Goal: Information Seeking & Learning: Check status

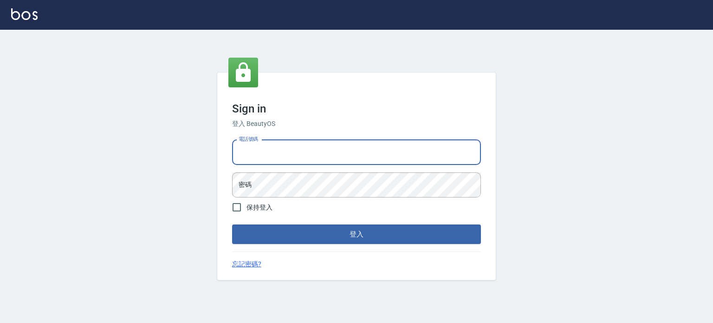
click at [392, 159] on input "電話號碼" at bounding box center [356, 152] width 249 height 25
type input "0953539532"
click at [232, 224] on button "登入" at bounding box center [356, 233] width 249 height 19
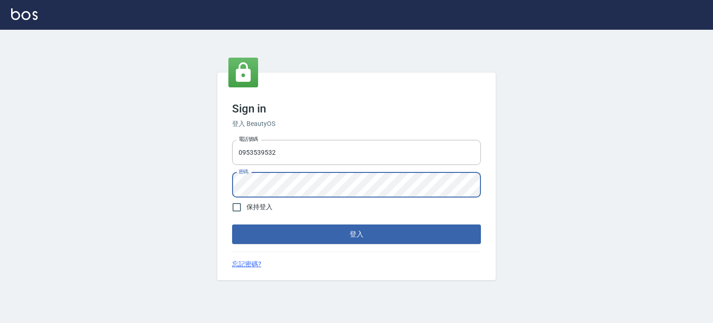
click at [232, 224] on button "登入" at bounding box center [356, 233] width 249 height 19
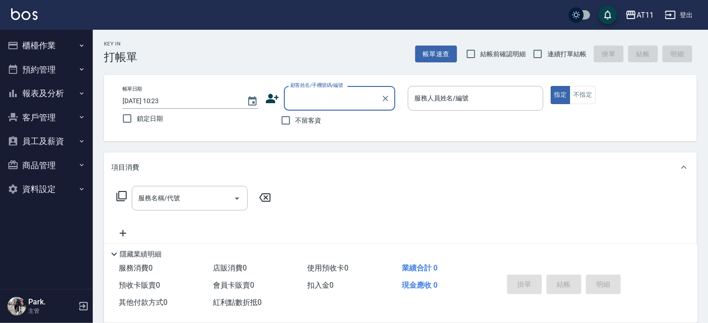
click at [50, 42] on button "櫃檯作業" at bounding box center [46, 45] width 85 height 24
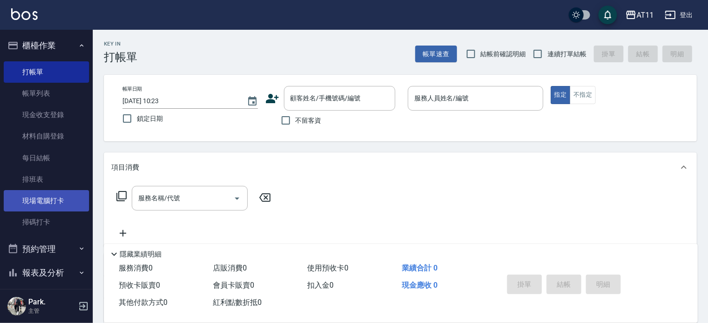
click at [57, 202] on link "現場電腦打卡" at bounding box center [46, 200] width 85 height 21
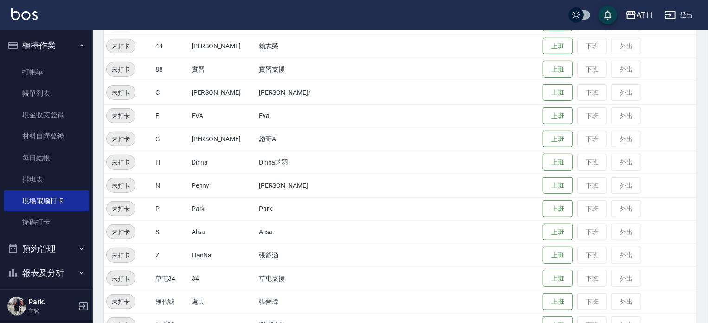
scroll to position [278, 0]
click at [548, 210] on button "上班" at bounding box center [558, 208] width 30 height 16
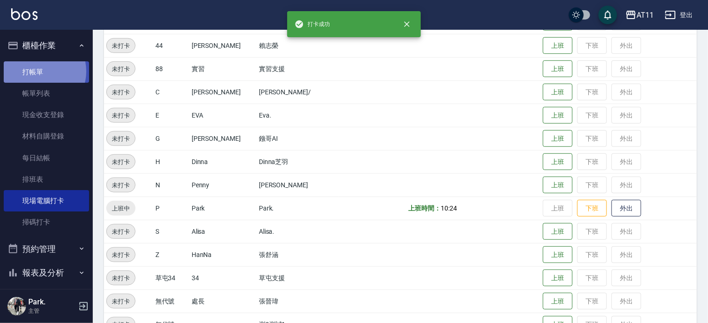
click at [40, 71] on link "打帳單" at bounding box center [46, 71] width 85 height 21
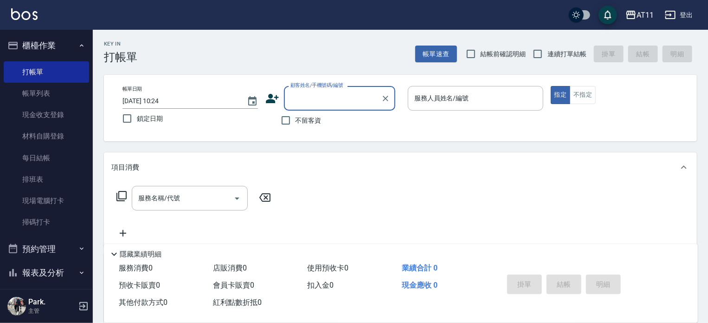
click at [46, 35] on button "櫃檯作業" at bounding box center [46, 45] width 85 height 24
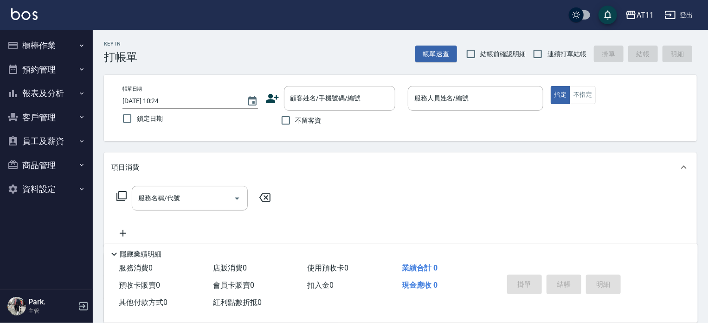
click at [46, 98] on button "報表及分析" at bounding box center [46, 93] width 85 height 24
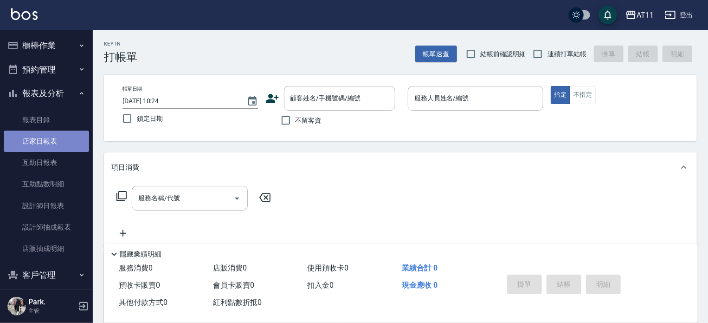
click at [58, 145] on link "店家日報表" at bounding box center [46, 140] width 85 height 21
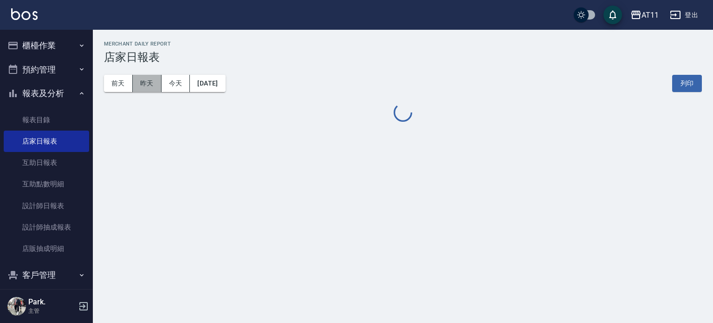
drag, startPoint x: 146, startPoint y: 84, endPoint x: 167, endPoint y: 95, distance: 23.5
click at [146, 85] on button "昨天" at bounding box center [147, 83] width 29 height 17
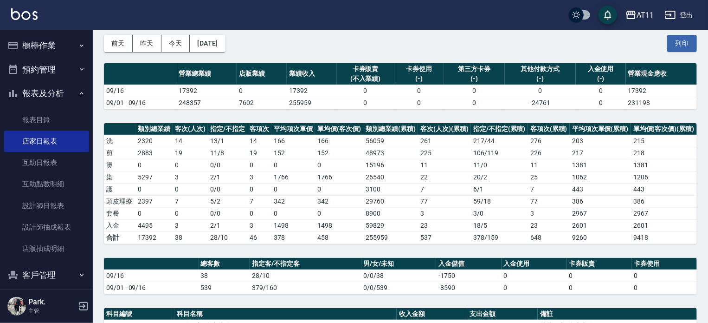
scroll to position [139, 0]
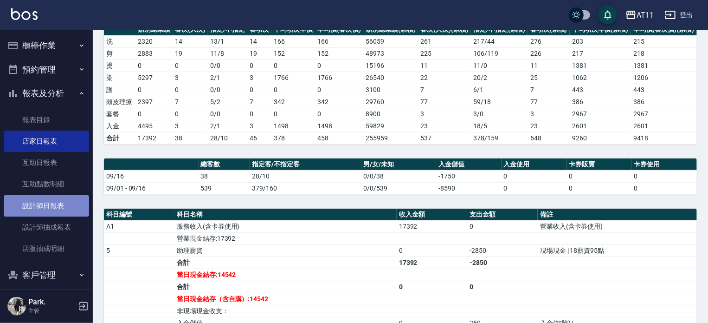
click at [51, 205] on link "設計師日報表" at bounding box center [46, 205] width 85 height 21
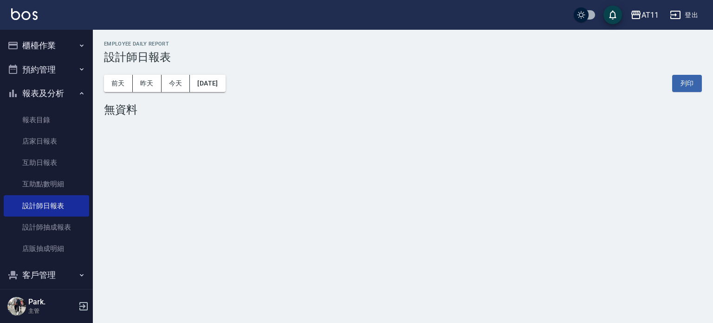
click at [58, 90] on button "報表及分析" at bounding box center [46, 93] width 85 height 24
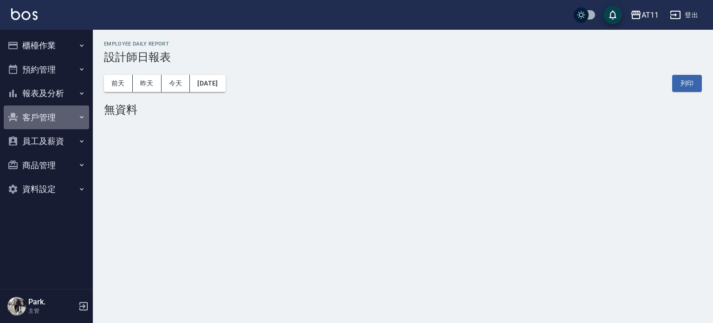
click at [45, 115] on button "客戶管理" at bounding box center [46, 117] width 85 height 24
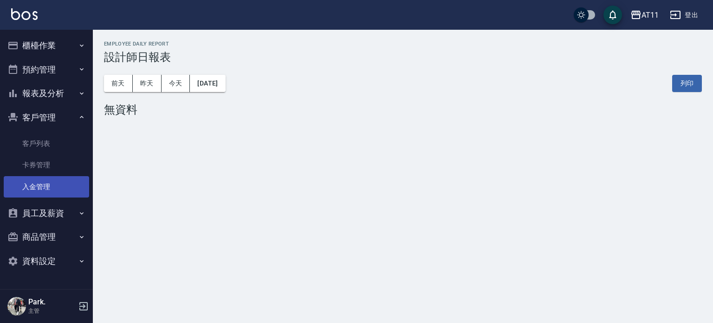
click at [49, 182] on link "入金管理" at bounding box center [46, 186] width 85 height 21
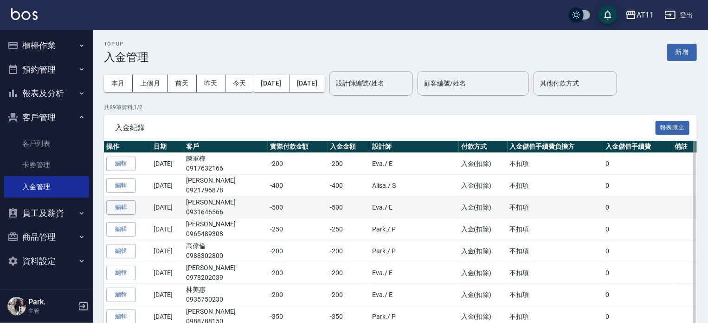
scroll to position [46, 0]
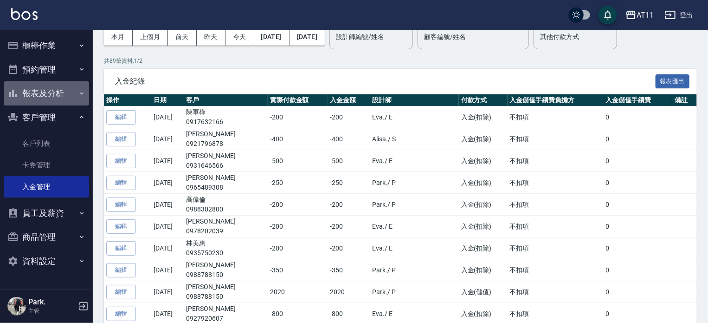
click at [39, 97] on button "報表及分析" at bounding box center [46, 93] width 85 height 24
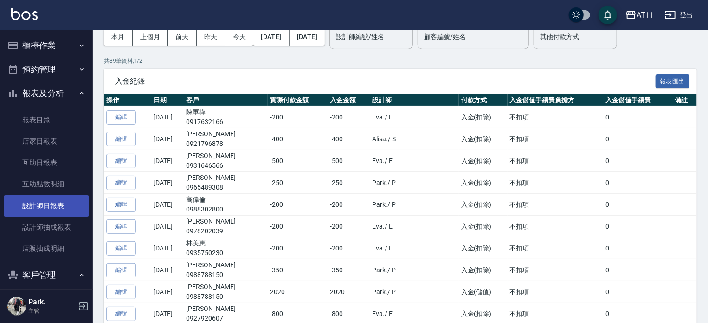
click at [59, 196] on link "設計師日報表" at bounding box center [46, 205] width 85 height 21
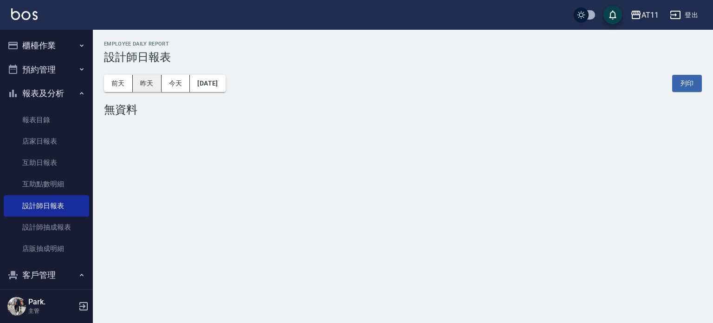
click at [148, 81] on button "昨天" at bounding box center [147, 83] width 29 height 17
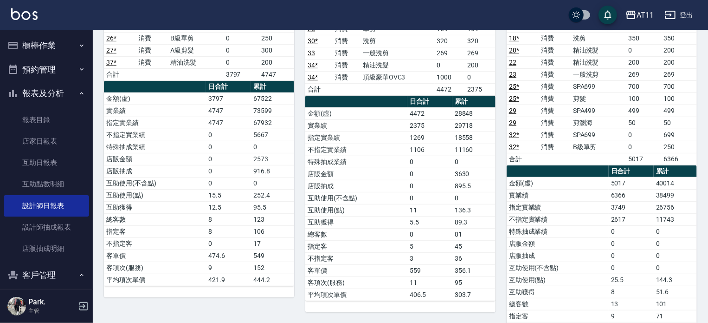
scroll to position [186, 0]
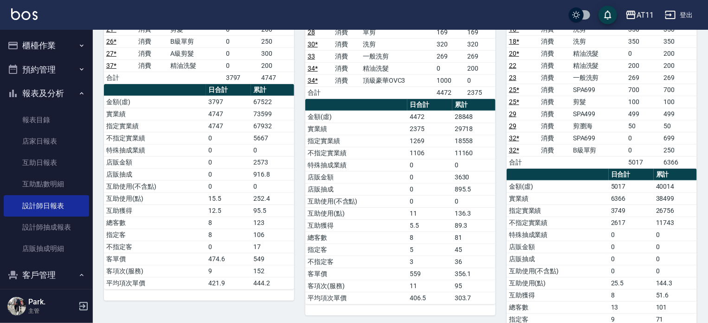
click at [35, 96] on button "報表及分析" at bounding box center [46, 93] width 85 height 24
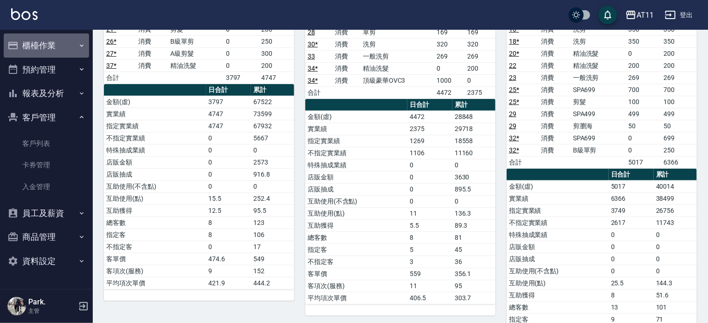
click at [49, 48] on button "櫃檯作業" at bounding box center [46, 45] width 85 height 24
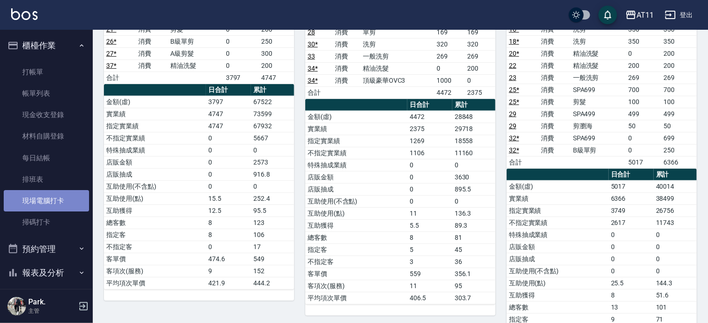
click at [50, 197] on link "現場電腦打卡" at bounding box center [46, 200] width 85 height 21
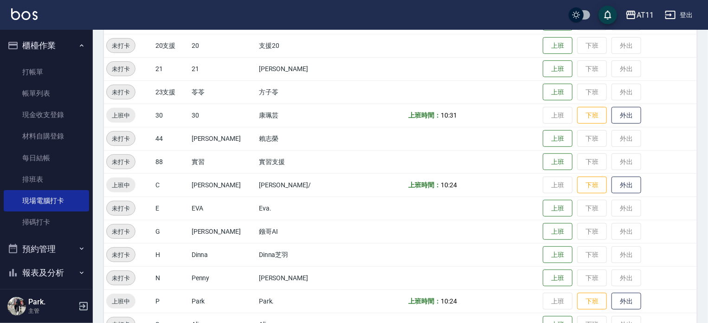
scroll to position [232, 0]
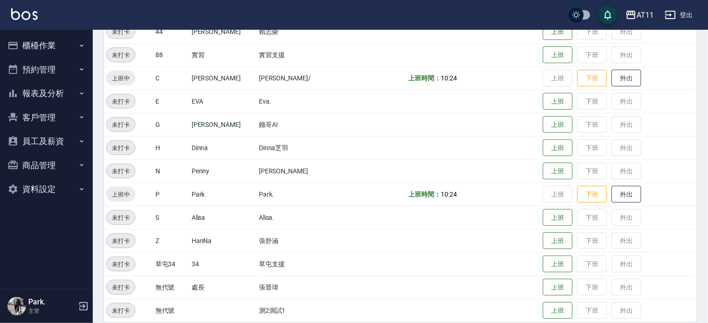
scroll to position [303, 0]
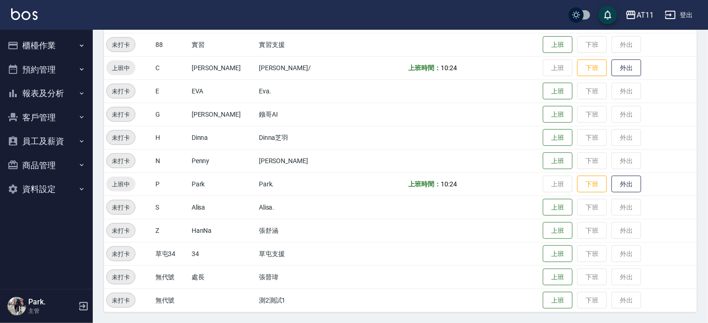
click at [47, 43] on button "櫃檯作業" at bounding box center [46, 45] width 85 height 24
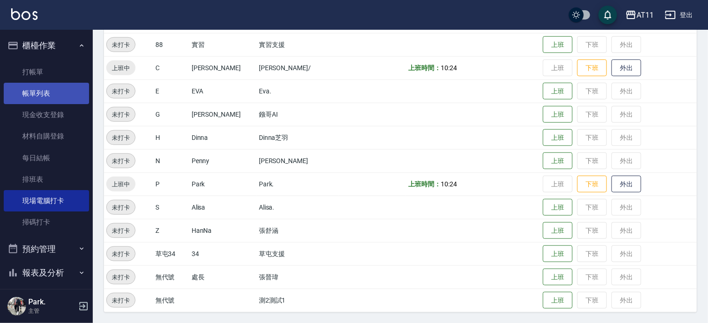
click at [55, 85] on link "帳單列表" at bounding box center [46, 93] width 85 height 21
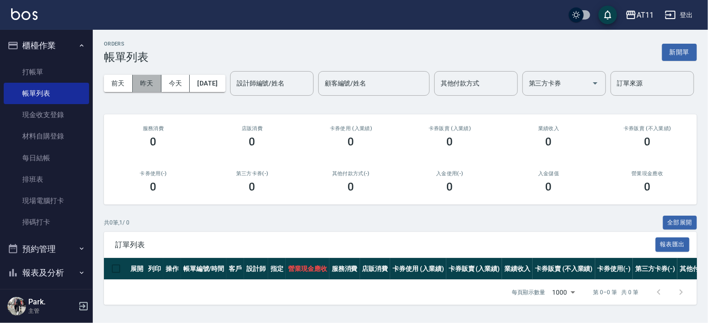
click at [149, 86] on button "昨天" at bounding box center [147, 83] width 29 height 17
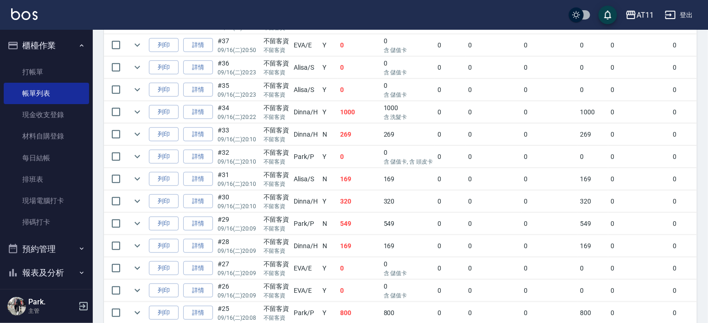
scroll to position [173, 0]
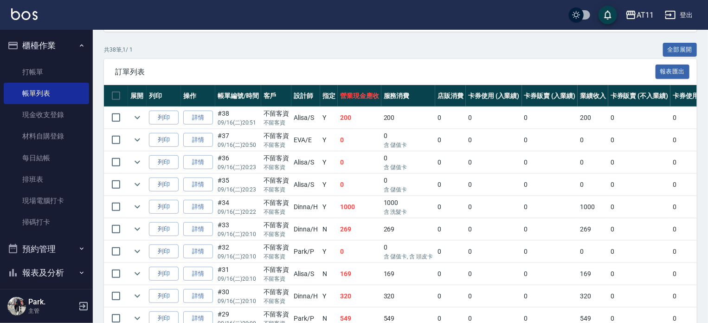
click at [46, 48] on button "櫃檯作業" at bounding box center [46, 45] width 85 height 24
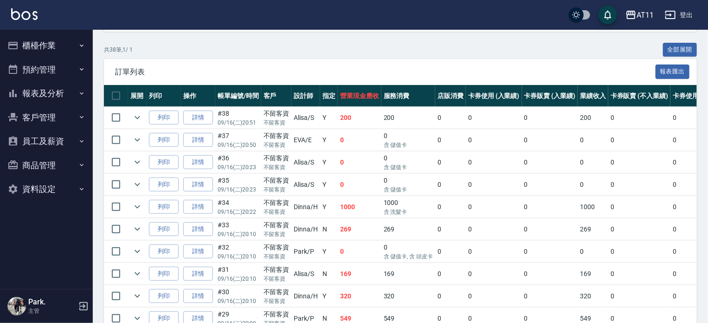
click at [48, 92] on button "報表及分析" at bounding box center [46, 93] width 85 height 24
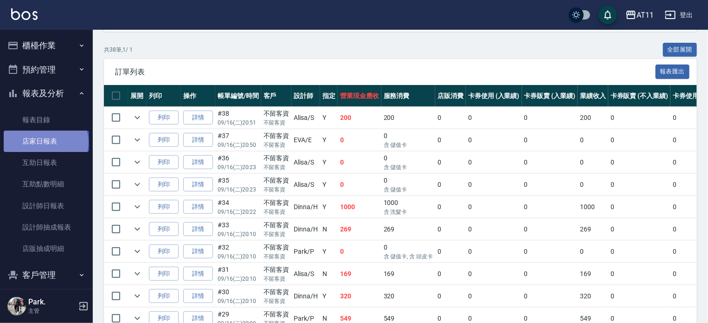
click at [45, 142] on link "店家日報表" at bounding box center [46, 140] width 85 height 21
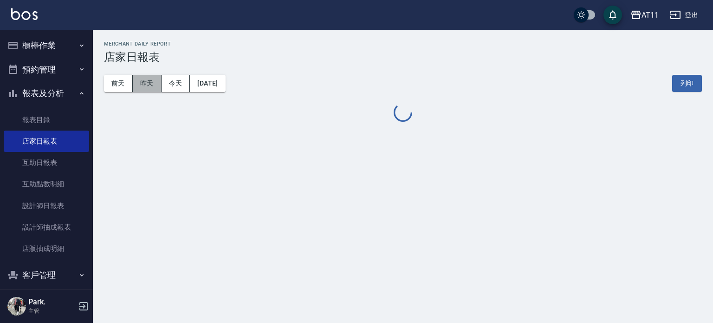
click at [152, 84] on button "昨天" at bounding box center [147, 83] width 29 height 17
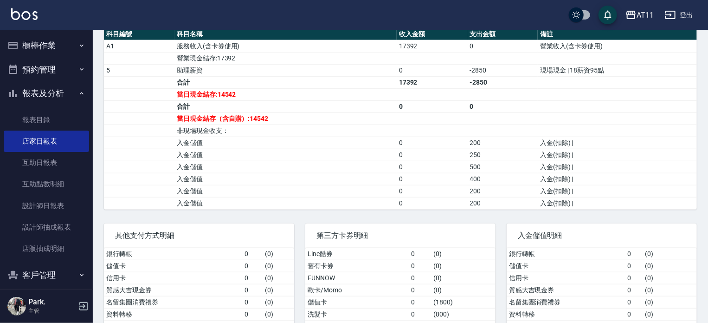
scroll to position [220, 0]
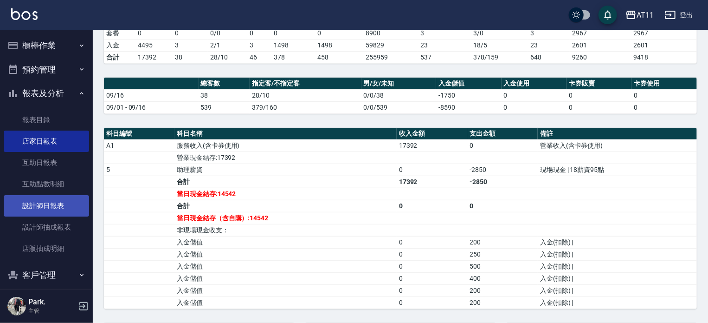
click at [58, 205] on link "設計師日報表" at bounding box center [46, 205] width 85 height 21
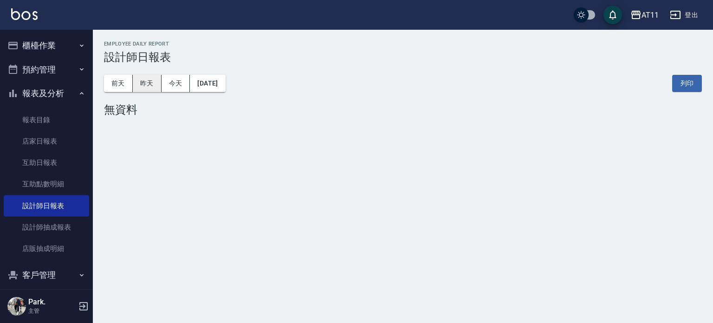
click at [150, 78] on button "昨天" at bounding box center [147, 83] width 29 height 17
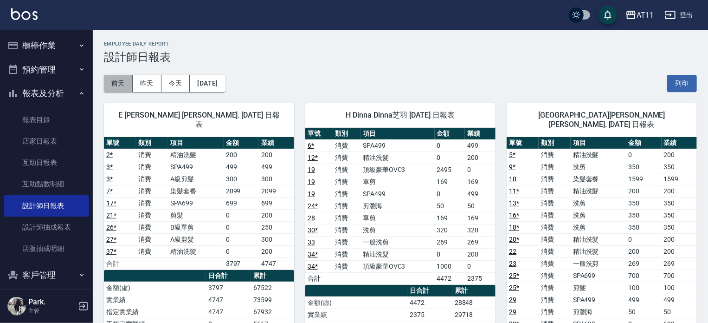
click at [114, 83] on button "前天" at bounding box center [118, 83] width 29 height 17
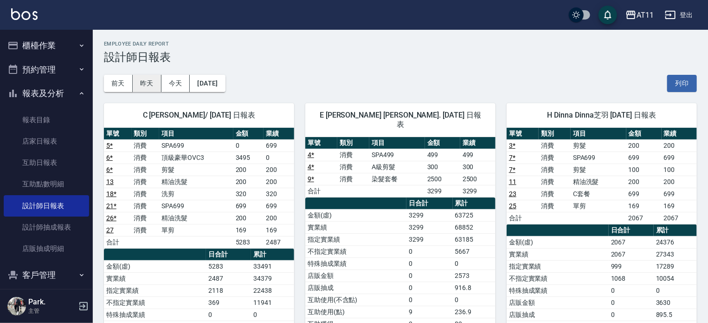
click at [155, 85] on button "昨天" at bounding box center [147, 83] width 29 height 17
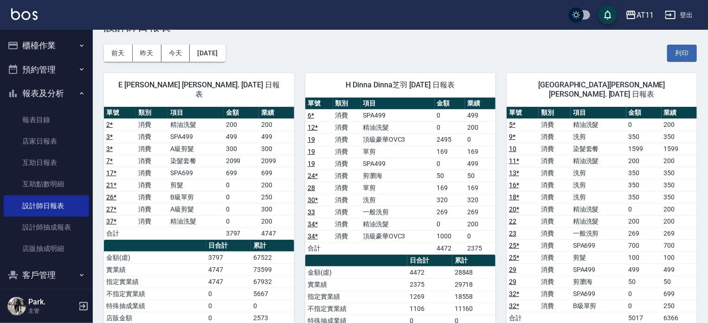
scroll to position [46, 0]
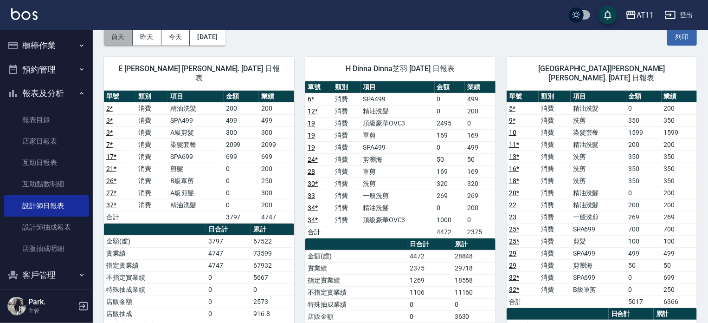
click at [122, 32] on button "前天" at bounding box center [118, 36] width 29 height 17
